Goal: Use online tool/utility: Use online tool/utility

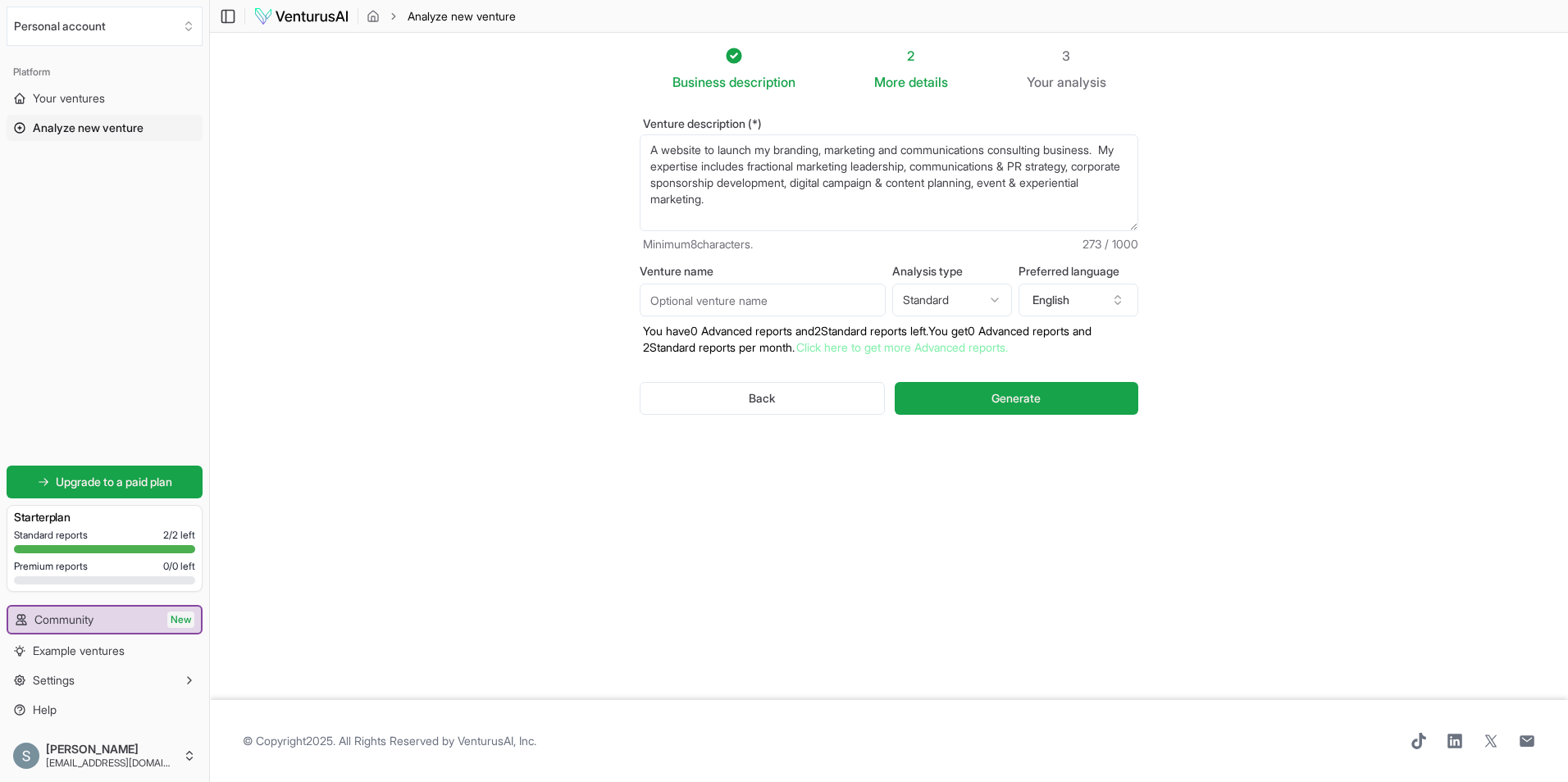
click at [452, 214] on section "Business description 2 More details 3 Your analysis Venture description (*) A w…" at bounding box center [889, 366] width 1358 height 667
click at [706, 299] on input "Venture name" at bounding box center [763, 300] width 246 height 32
type input "Raise The Brand"
click at [941, 296] on html "We value your privacy We use cookies to enhance your browsing experience, serve…" at bounding box center [784, 391] width 1568 height 782
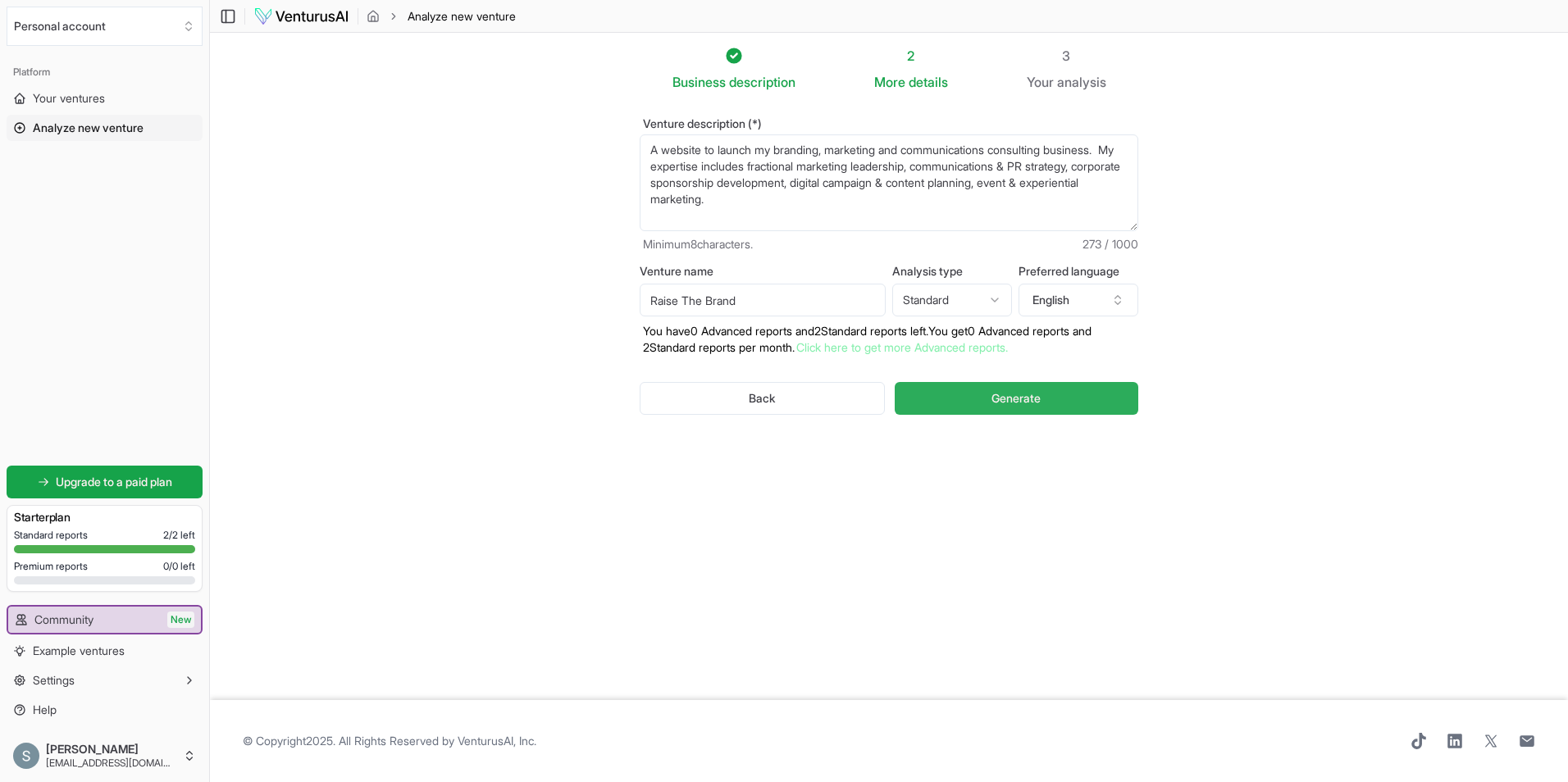
click at [977, 397] on button "Generate" at bounding box center [1016, 398] width 244 height 32
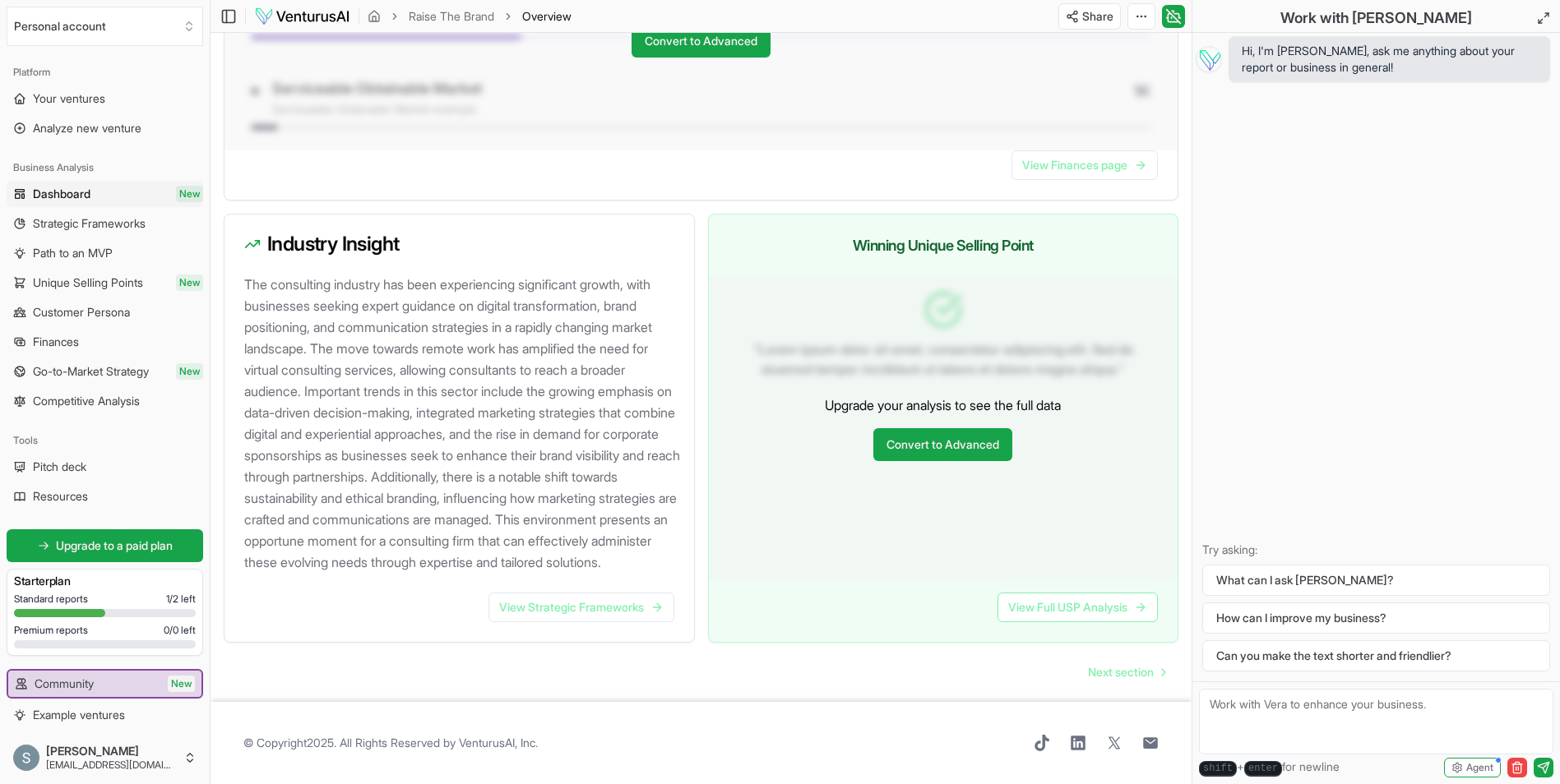
scroll to position [1508, 0]
click at [569, 607] on link "View Strategic Frameworks" at bounding box center [581, 607] width 186 height 30
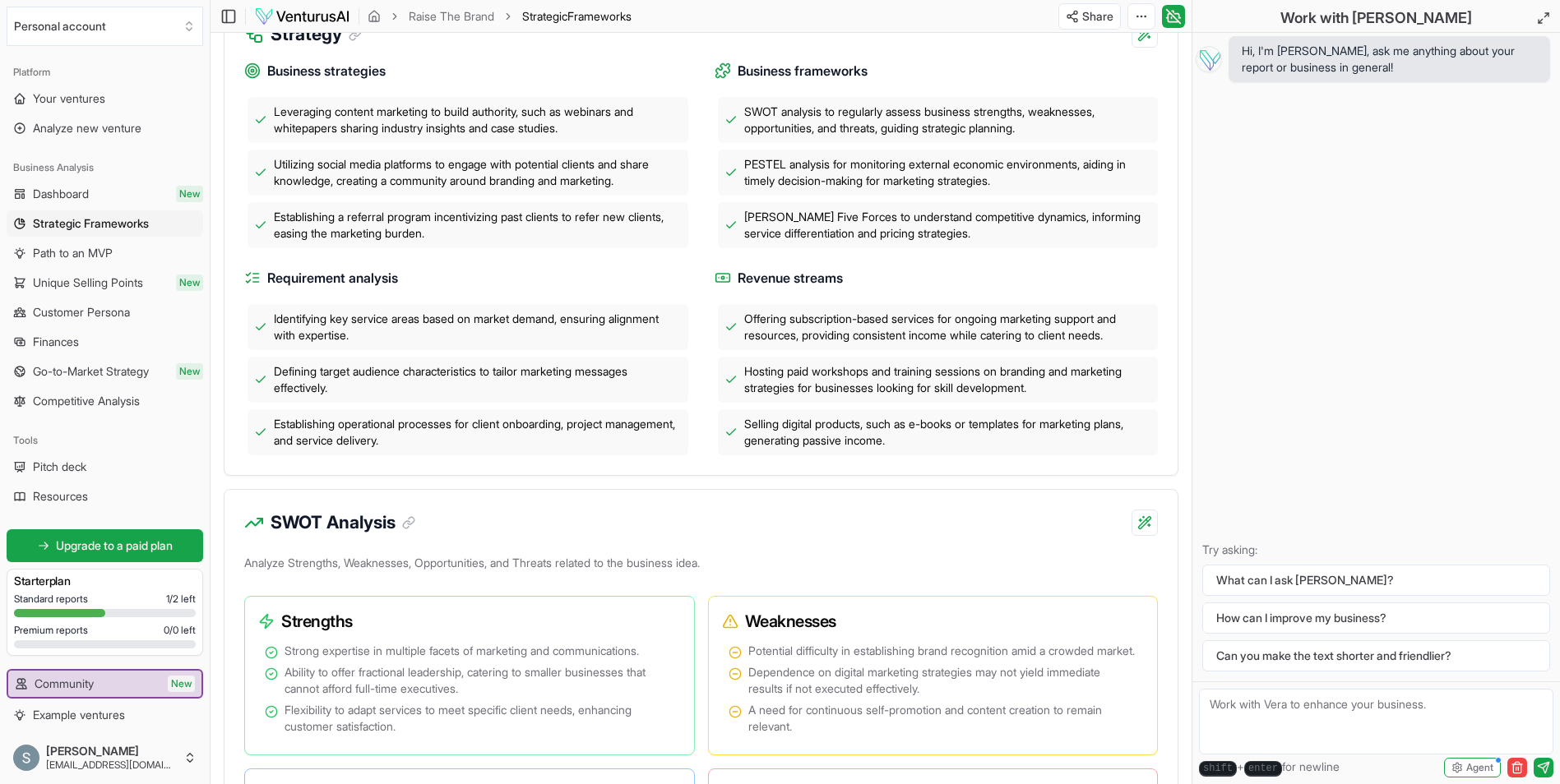
scroll to position [658, 0]
